Goal: Navigation & Orientation: Find specific page/section

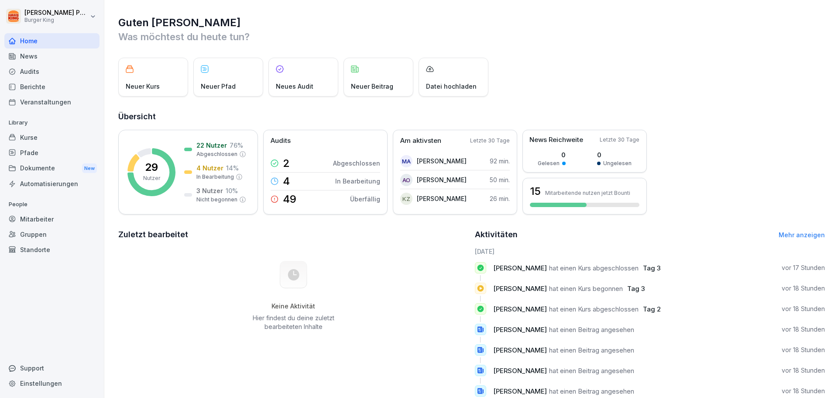
click at [36, 57] on div "News" at bounding box center [51, 55] width 95 height 15
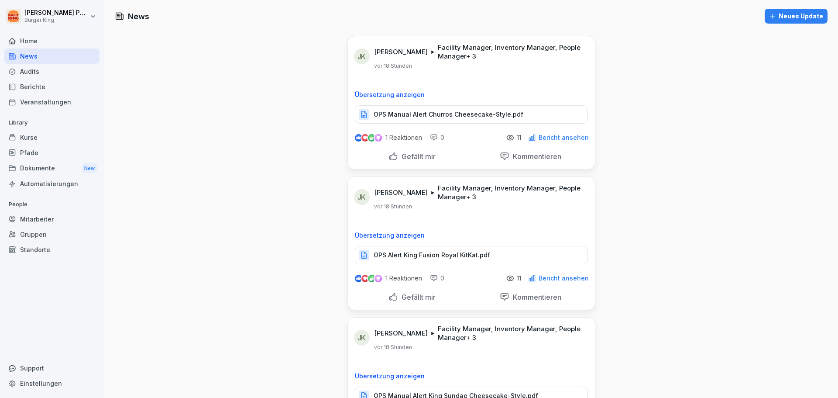
click at [37, 68] on div "Audits" at bounding box center [51, 71] width 95 height 15
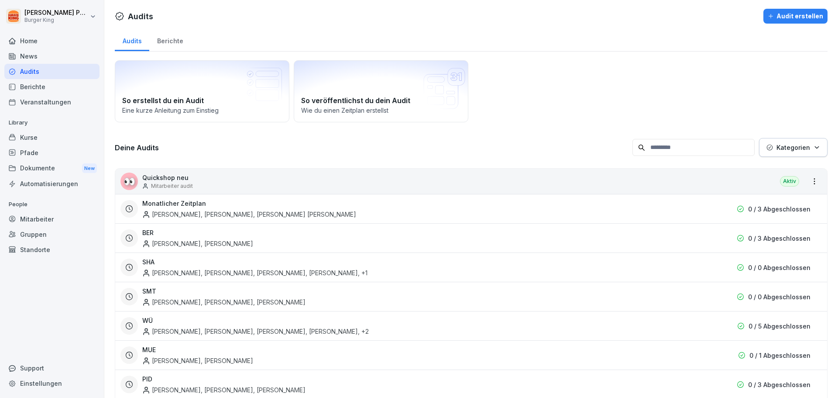
click at [39, 40] on div "Home" at bounding box center [51, 40] width 95 height 15
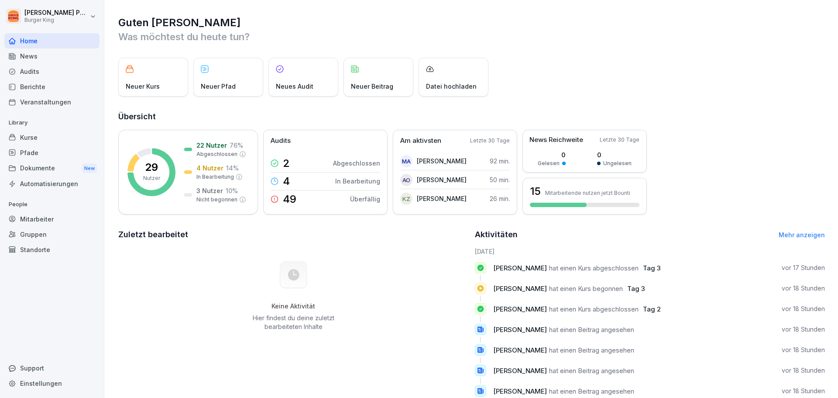
click at [31, 237] on div "Gruppen" at bounding box center [51, 234] width 95 height 15
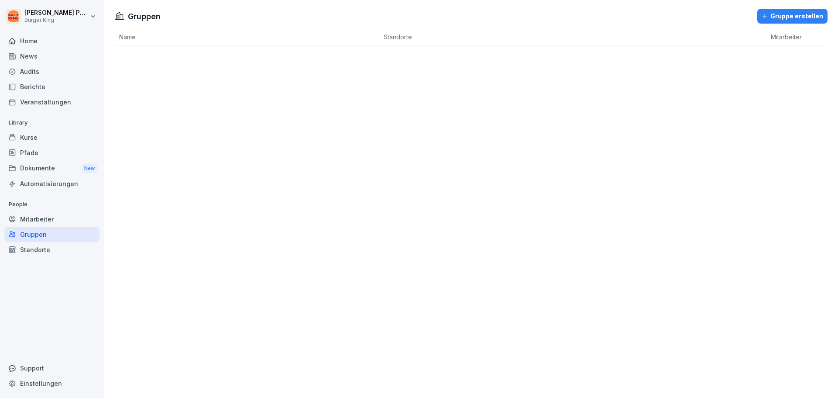
click at [34, 222] on div "Mitarbeiter" at bounding box center [51, 218] width 95 height 15
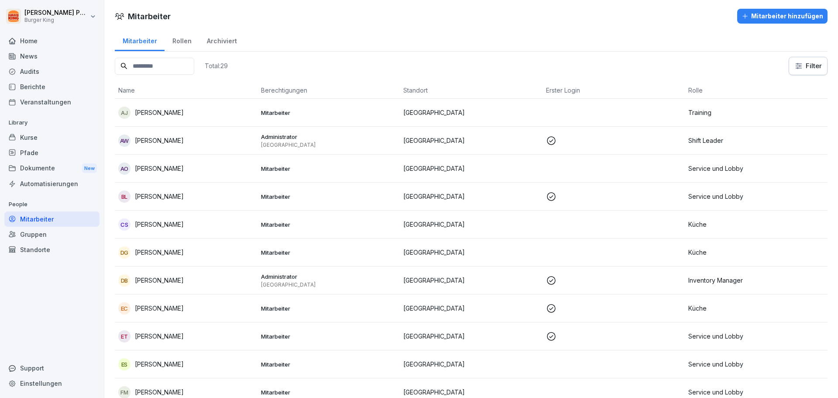
click at [184, 39] on div "Rollen" at bounding box center [182, 40] width 34 height 22
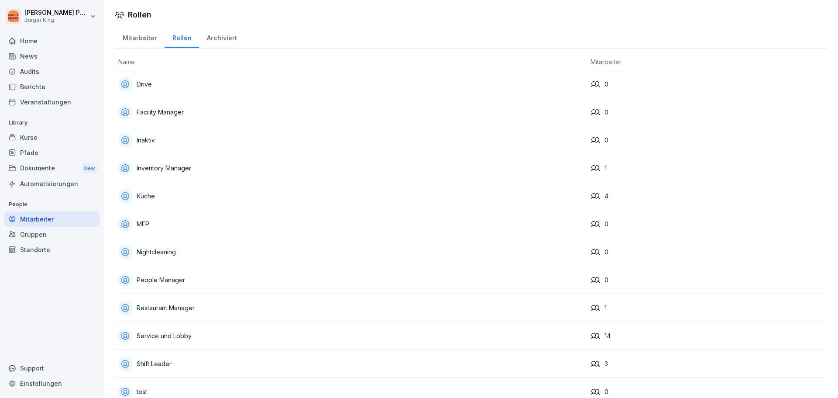
click at [223, 35] on div "Archiviert" at bounding box center [221, 37] width 45 height 22
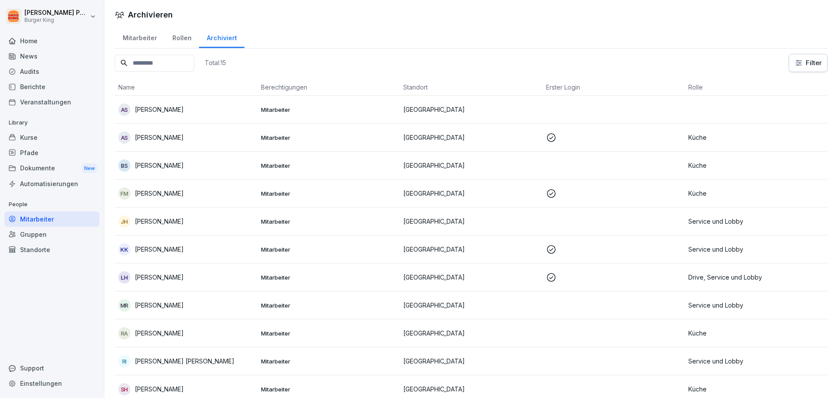
click at [136, 39] on div "Mitarbeiter" at bounding box center [140, 37] width 50 height 22
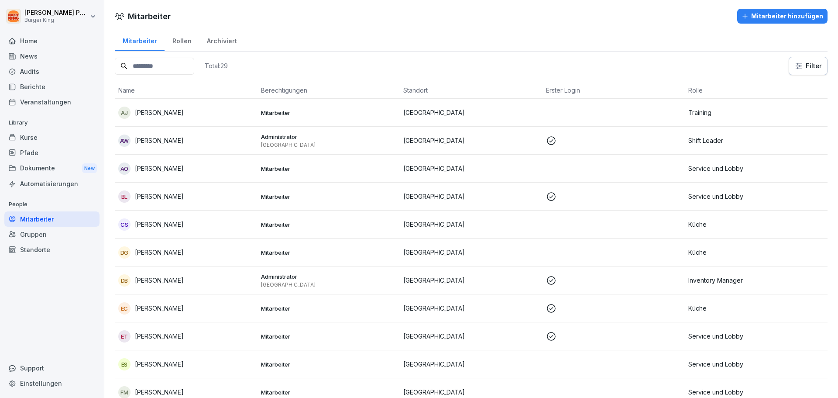
click at [38, 89] on div "Berichte" at bounding box center [51, 86] width 95 height 15
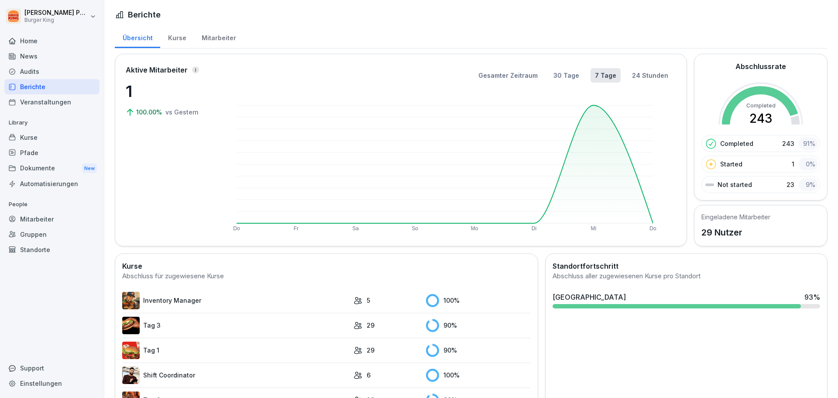
click at [179, 325] on link "Tag 3" at bounding box center [235, 324] width 227 height 17
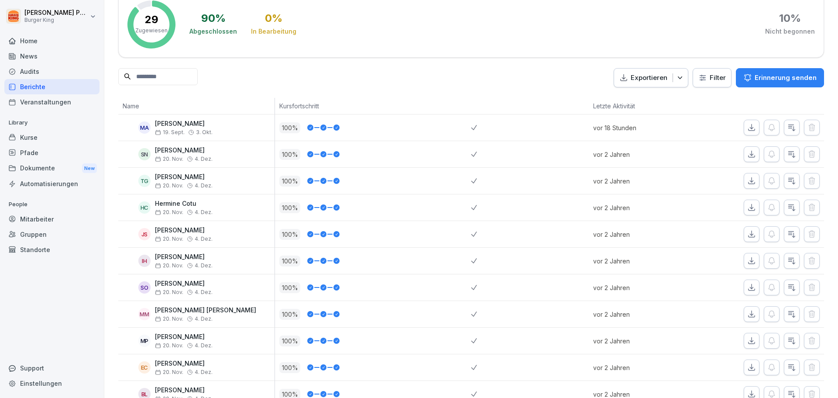
scroll to position [73, 0]
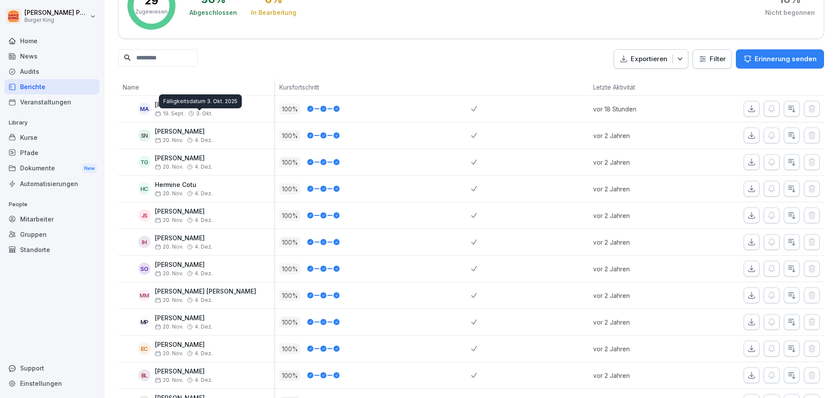
click at [186, 108] on body "[PERSON_NAME] Burger King Home News Audits Berichte Veranstaltungen Library Kur…" at bounding box center [419, 199] width 838 height 398
click at [161, 103] on p "[PERSON_NAME]" at bounding box center [184, 104] width 58 height 7
click at [147, 112] on div "MA" at bounding box center [144, 109] width 12 height 12
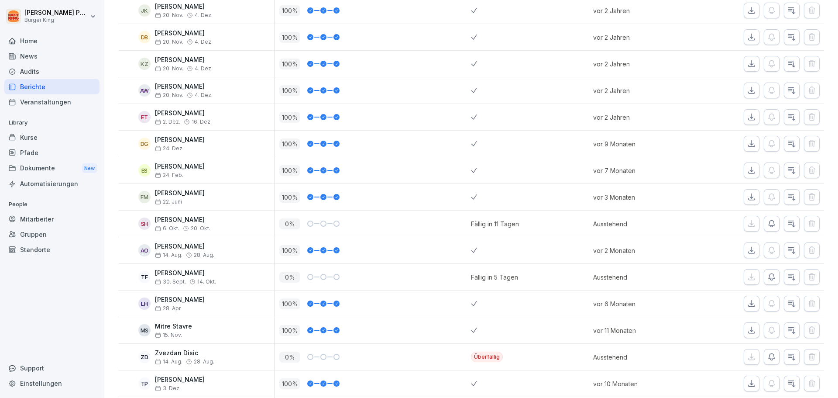
scroll to position [509, 0]
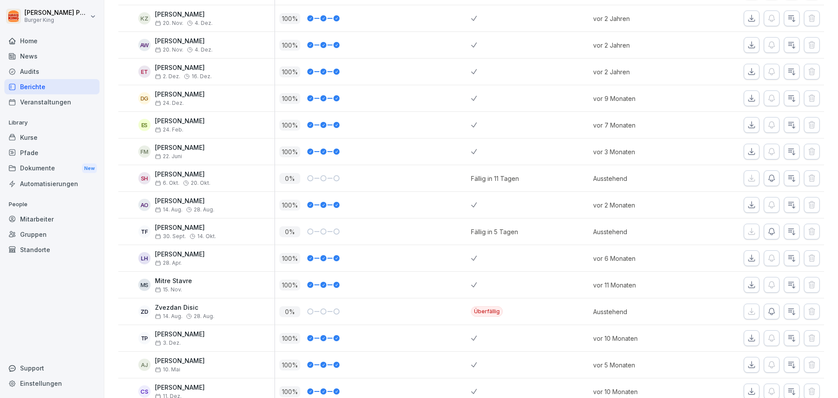
click at [178, 227] on p "[PERSON_NAME]" at bounding box center [185, 227] width 61 height 7
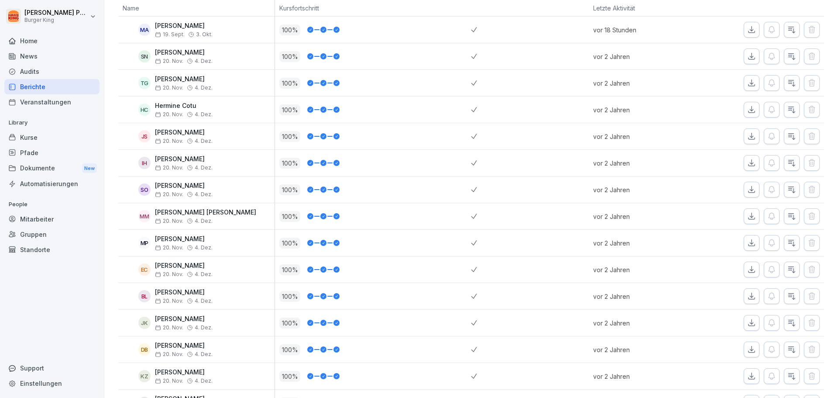
scroll to position [0, 0]
